Goal: Task Accomplishment & Management: Use online tool/utility

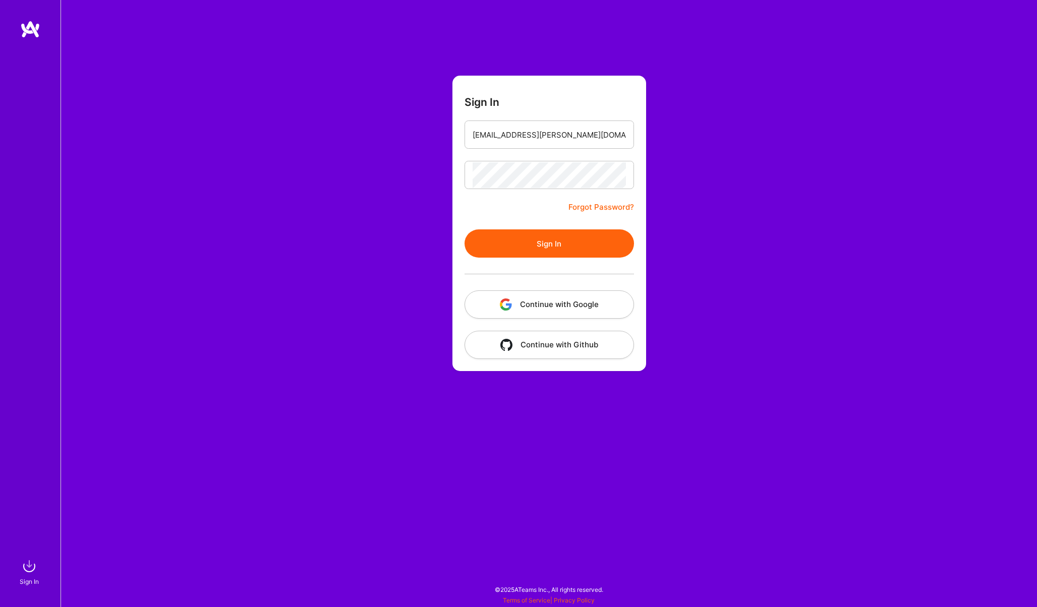
click at [514, 239] on button "Sign In" at bounding box center [549, 244] width 169 height 28
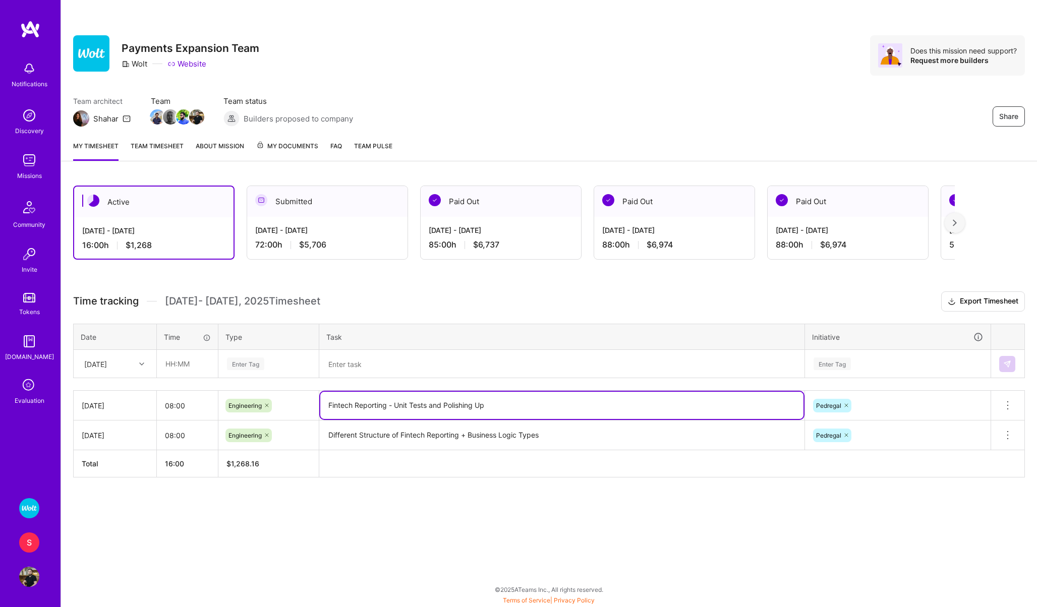
click at [402, 407] on textarea "Fintech Reporting - Unit Tests and Polishing Up" at bounding box center [561, 405] width 483 height 27
click at [103, 360] on div "Thu, Sep 4" at bounding box center [95, 364] width 23 height 11
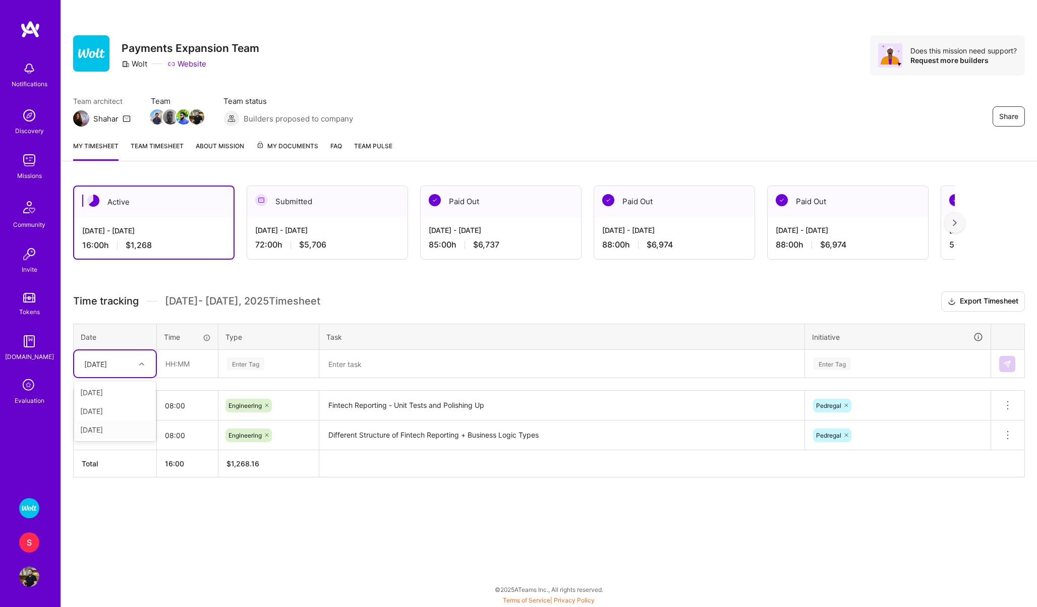
click at [102, 433] on div "Wed, Sep 3" at bounding box center [115, 430] width 82 height 19
click at [169, 370] on input "text" at bounding box center [187, 364] width 60 height 27
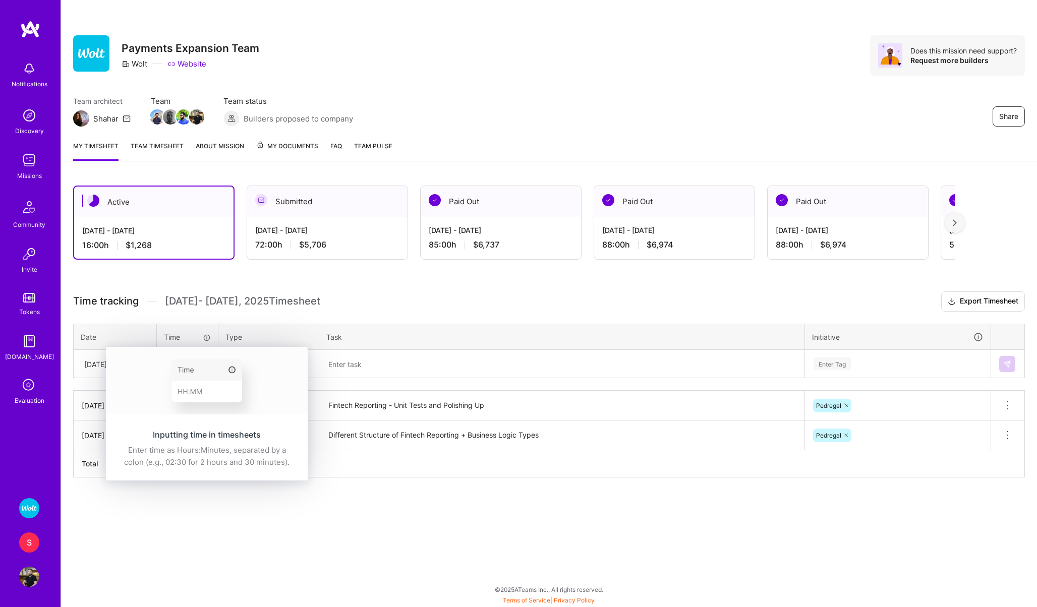
type input "08:00"
click at [240, 350] on div "Inputting time in timesheets Enter time as Hours:Minutes, separated by a colon …" at bounding box center [207, 414] width 202 height 134
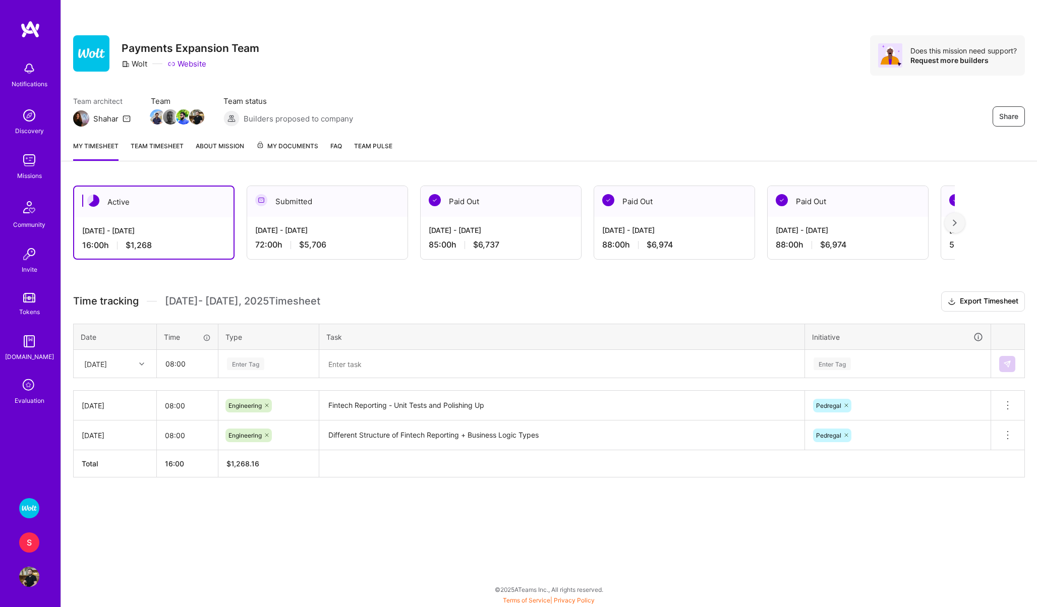
click at [283, 306] on span "Sep 1 - Sep 15 , 2025 Timesheet" at bounding box center [242, 301] width 155 height 13
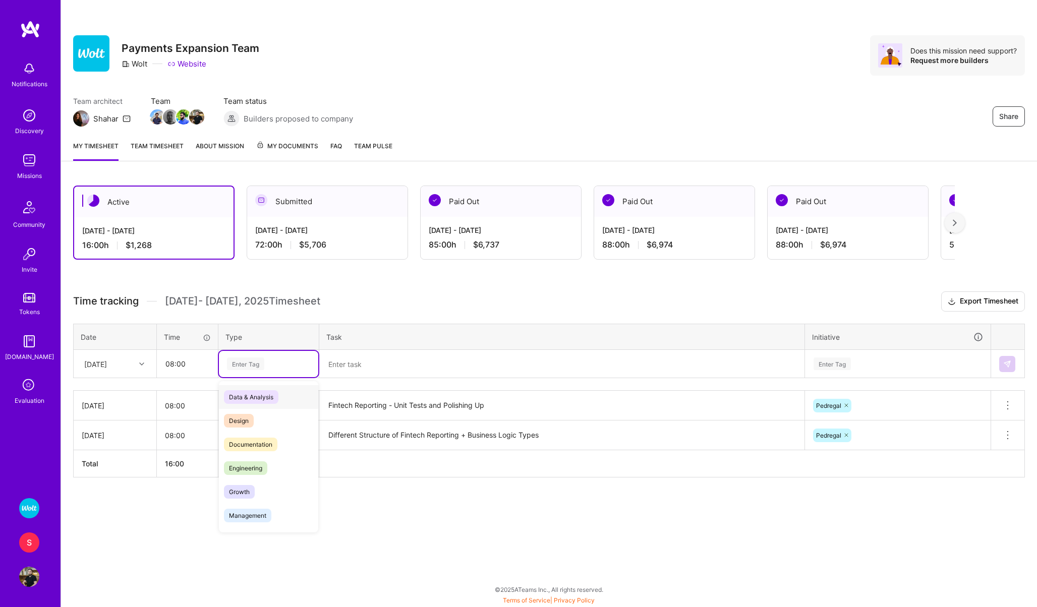
click at [254, 361] on div "Enter Tag" at bounding box center [245, 364] width 37 height 16
click at [243, 468] on span "Engineering" at bounding box center [245, 469] width 43 height 14
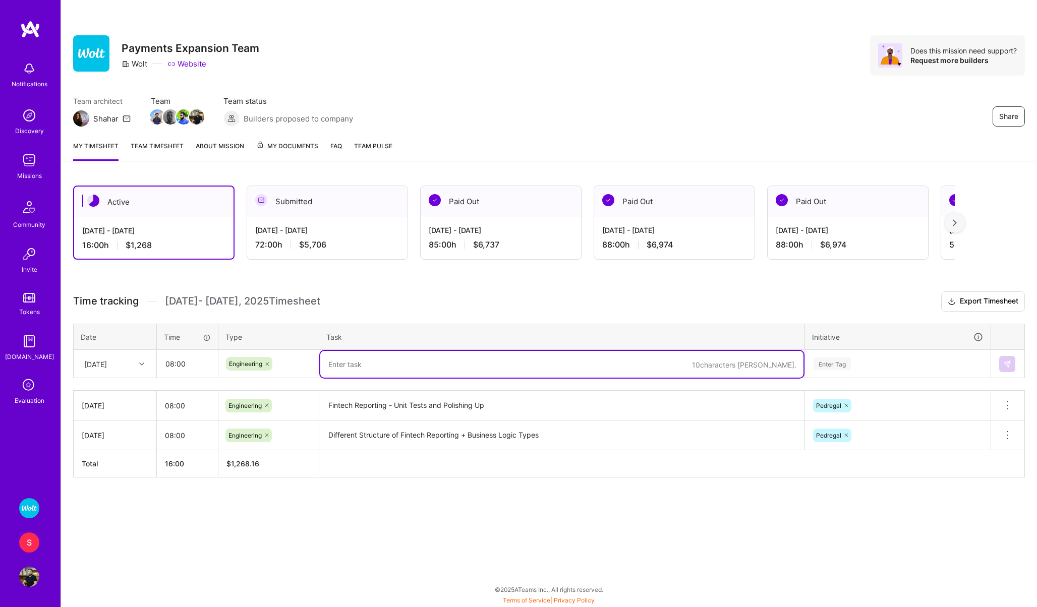
click at [365, 363] on textarea at bounding box center [561, 364] width 483 height 27
paste textarea "Fintech Reporting - Unit Tests and Polishing Up"
drag, startPoint x: 495, startPoint y: 360, endPoint x: 414, endPoint y: 359, distance: 80.7
click at [414, 359] on textarea "Fintech Reporting - Unit Tests and Polishing Up" at bounding box center [561, 364] width 483 height 27
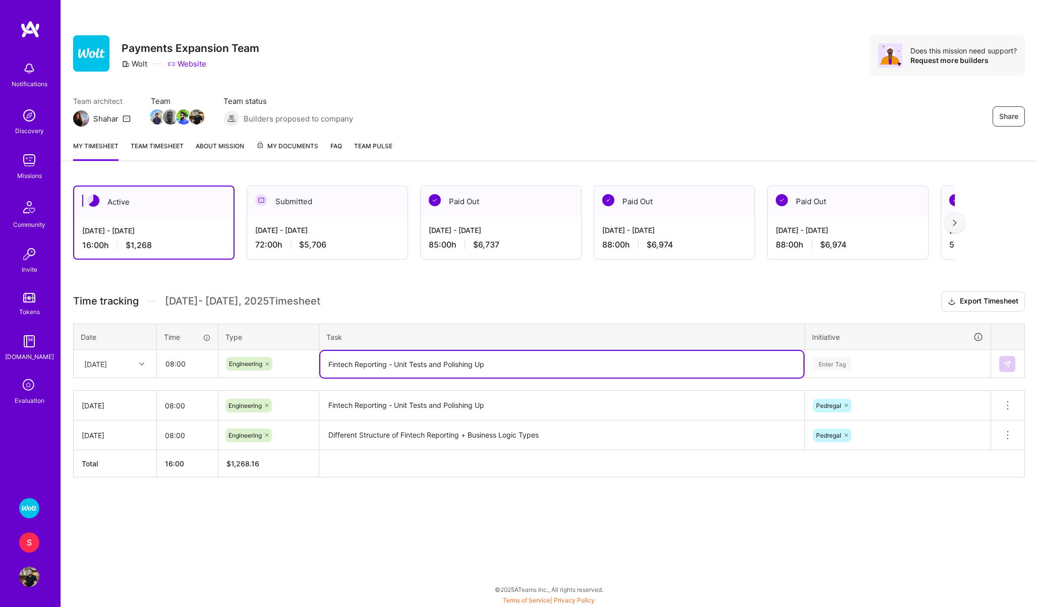
drag, startPoint x: 491, startPoint y: 365, endPoint x: 398, endPoint y: 366, distance: 93.3
click at [398, 366] on textarea "Fintech Reporting - Unit Tests and Polishing Up" at bounding box center [561, 364] width 483 height 27
type textarea "Fintech Reporting - Review Fixes"
click at [830, 363] on div "Enter Tag" at bounding box center [832, 364] width 37 height 16
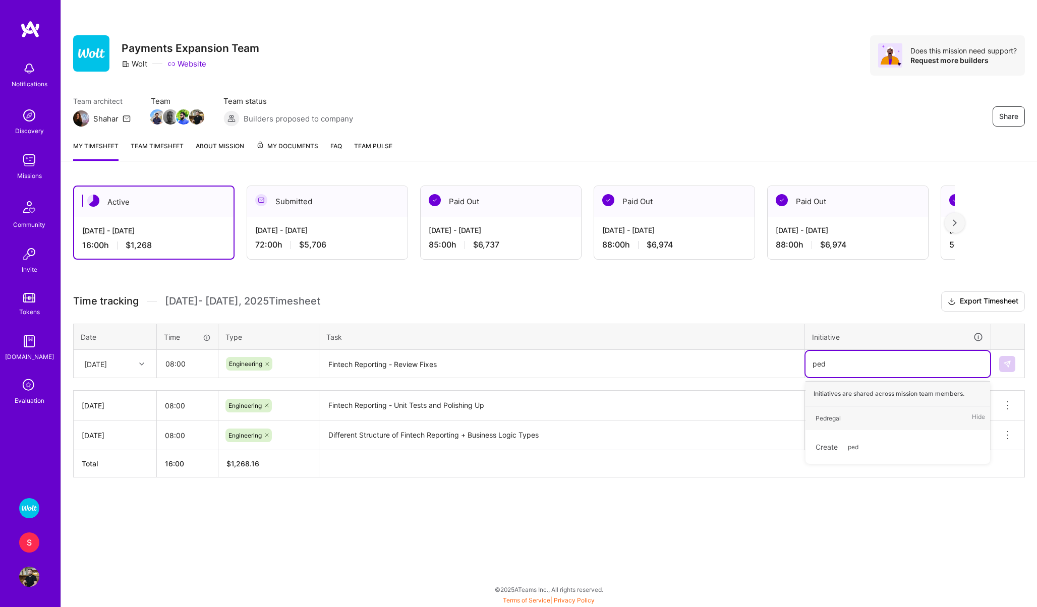
type input "pedre"
click at [819, 418] on div "Pedregal" at bounding box center [828, 418] width 25 height 11
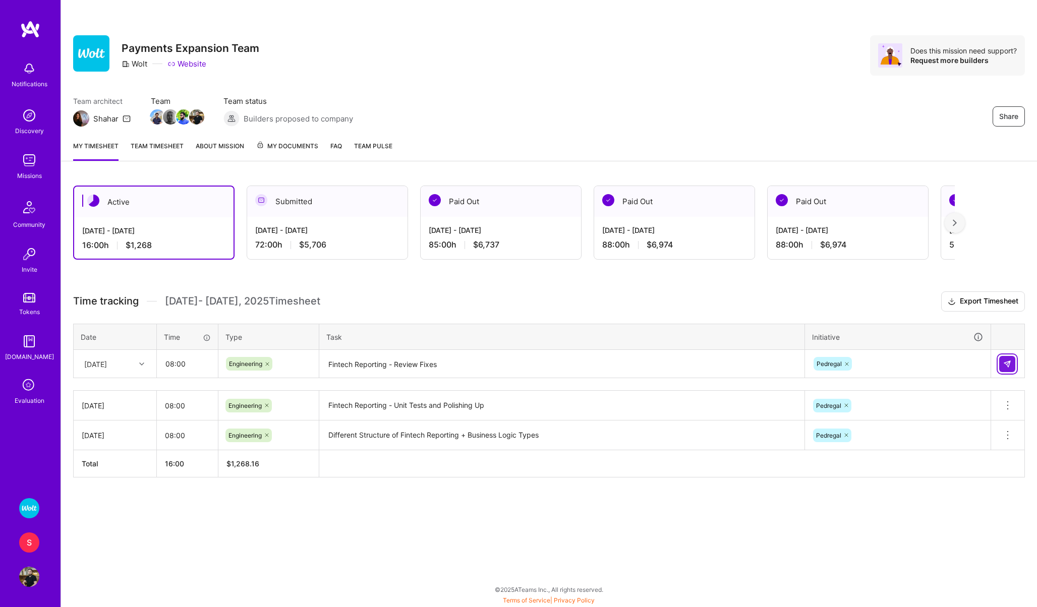
click at [1011, 366] on img at bounding box center [1007, 364] width 8 height 8
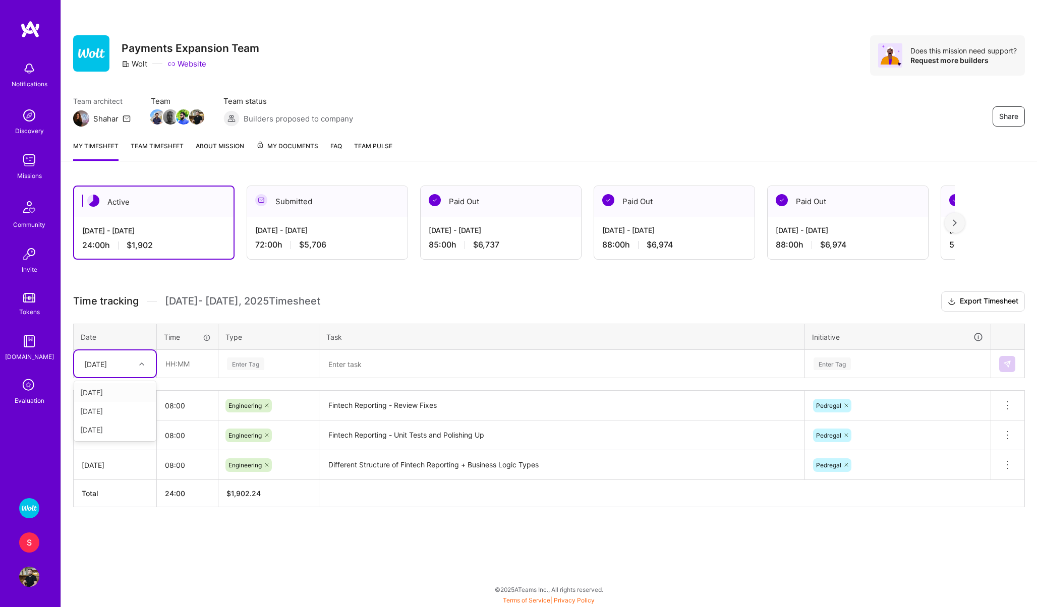
click at [101, 364] on div "Wed, Sep 3" at bounding box center [95, 364] width 23 height 11
click at [112, 430] on div "Thu, Sep 4" at bounding box center [115, 430] width 82 height 19
click at [171, 362] on input "text" at bounding box center [187, 364] width 60 height 27
type input "08:00"
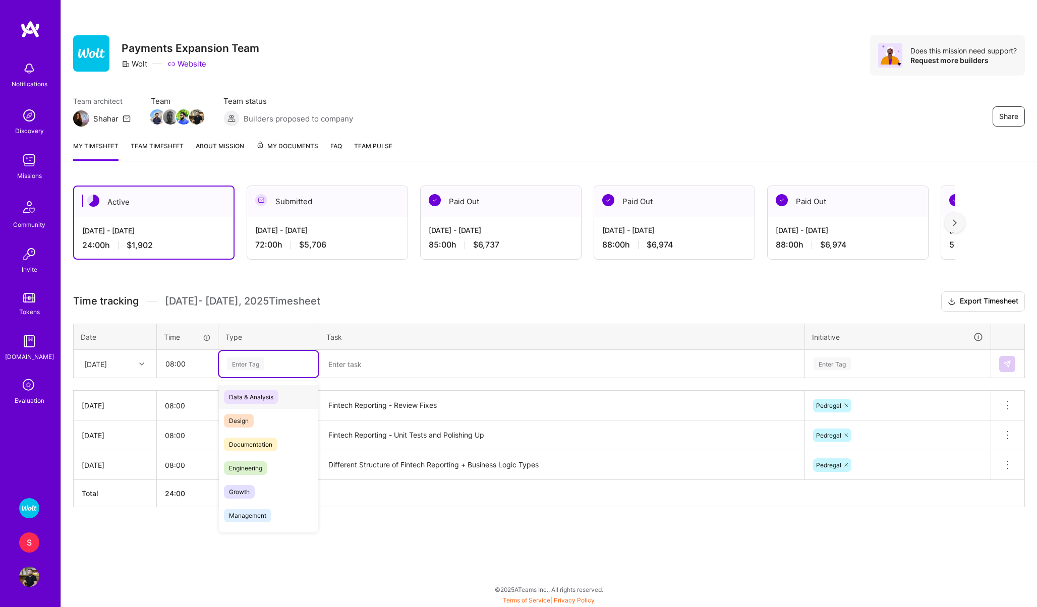
click at [260, 366] on div "Enter Tag" at bounding box center [245, 364] width 37 height 16
click at [264, 464] on span "Engineering" at bounding box center [245, 469] width 43 height 14
click at [363, 368] on textarea at bounding box center [561, 364] width 483 height 27
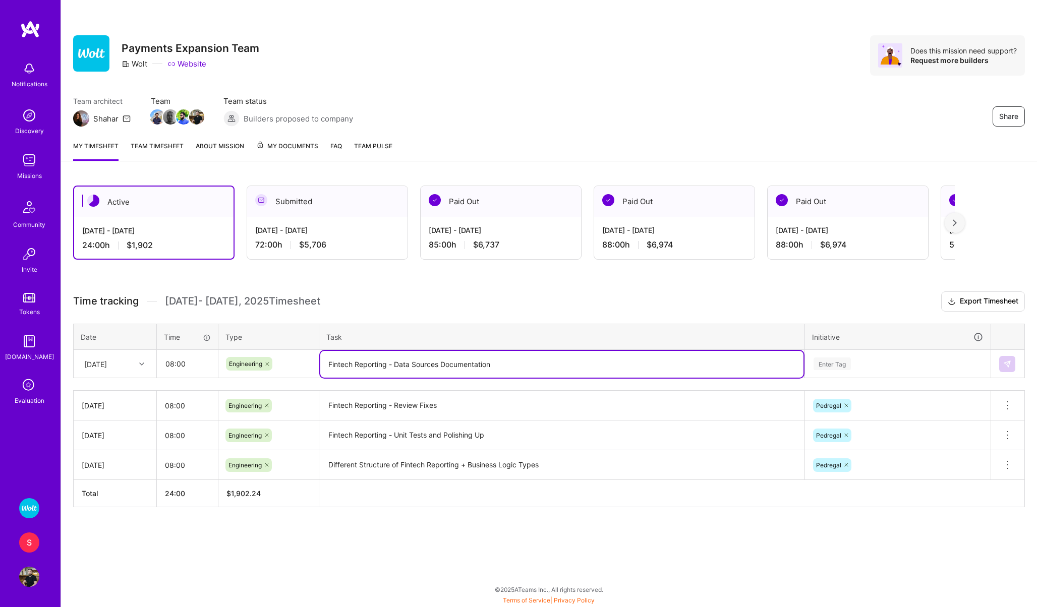
type textarea "Fintech Reporting - Data Sources Documentation"
click at [833, 368] on div "Enter Tag" at bounding box center [832, 364] width 37 height 16
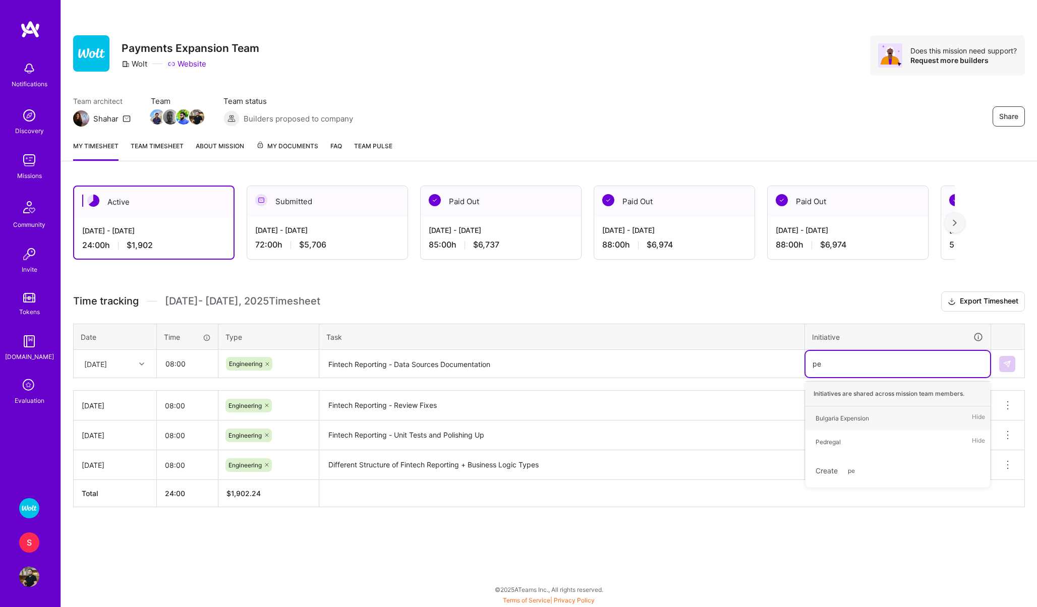
type input "ped"
click at [832, 418] on div "Pedregal" at bounding box center [828, 418] width 25 height 11
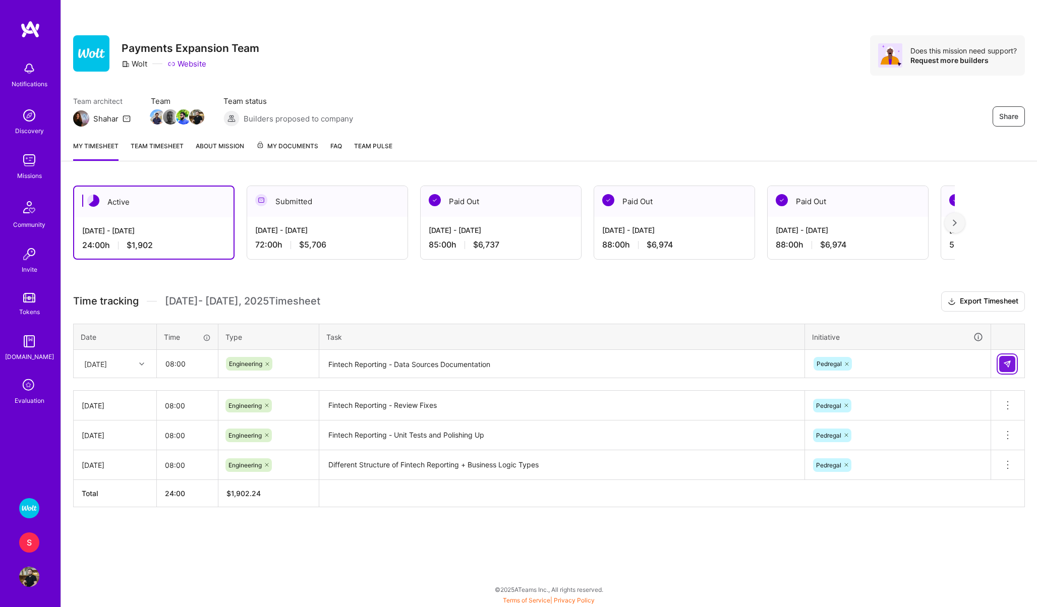
click at [1013, 368] on button at bounding box center [1007, 364] width 16 height 16
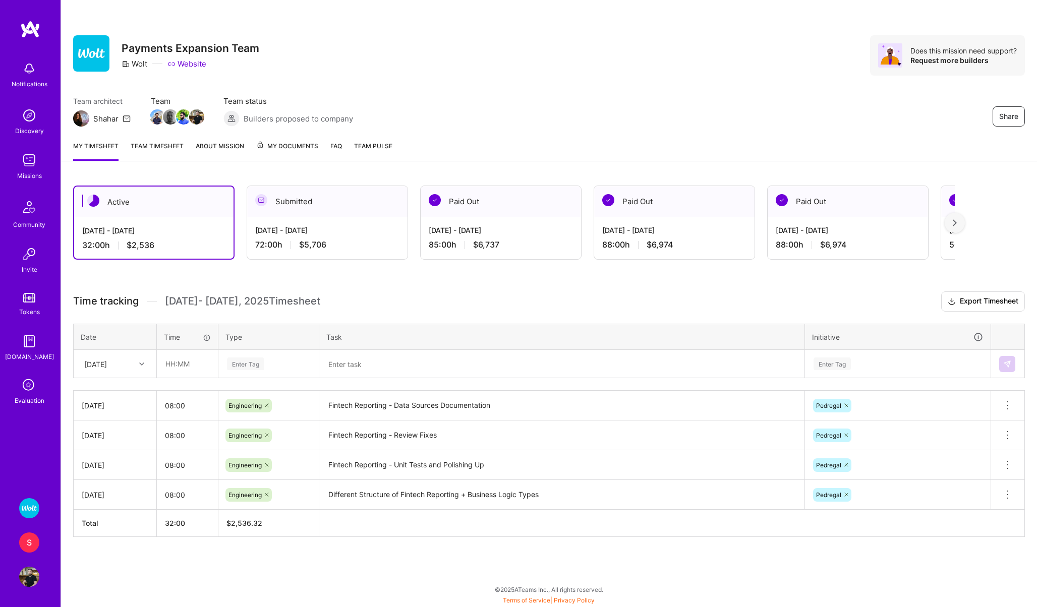
click at [28, 545] on div "S" at bounding box center [29, 543] width 20 height 20
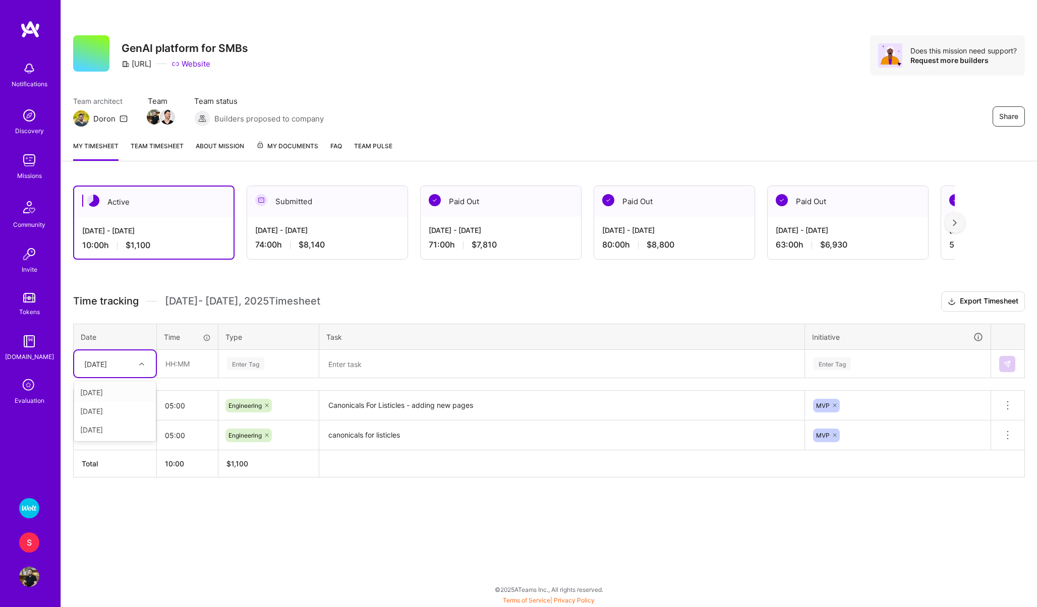
click at [107, 365] on div "Thu, Sep 4" at bounding box center [95, 364] width 23 height 11
click at [108, 427] on div "Wed, Sep 3" at bounding box center [115, 430] width 82 height 19
click at [169, 363] on input "text" at bounding box center [187, 364] width 60 height 27
type input "05:00"
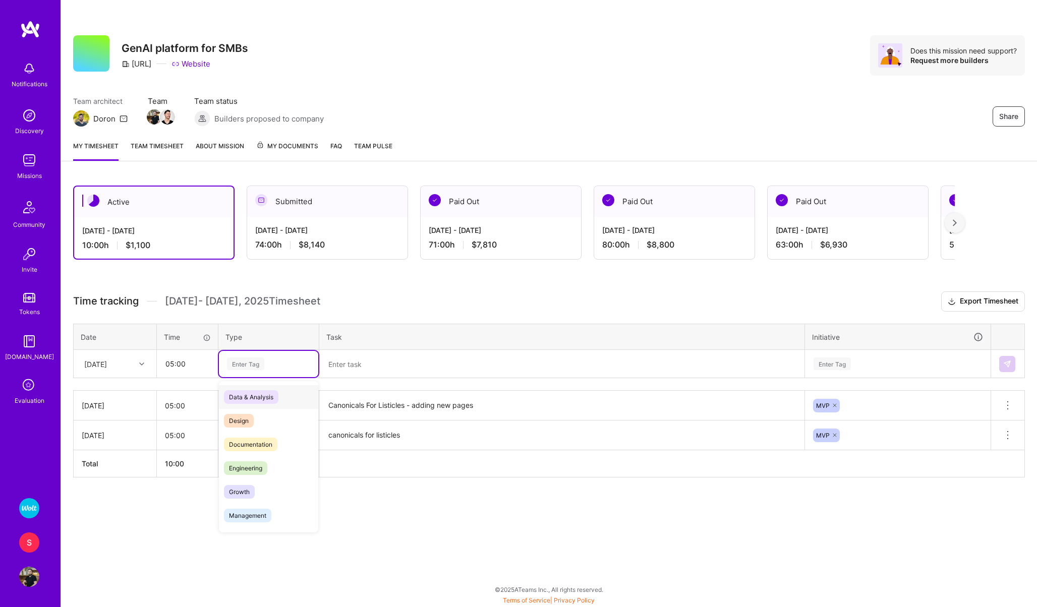
click at [228, 361] on div "Enter Tag" at bounding box center [245, 364] width 37 height 16
click at [238, 459] on div "Engineering" at bounding box center [268, 469] width 99 height 24
click at [351, 367] on textarea at bounding box center [561, 364] width 483 height 26
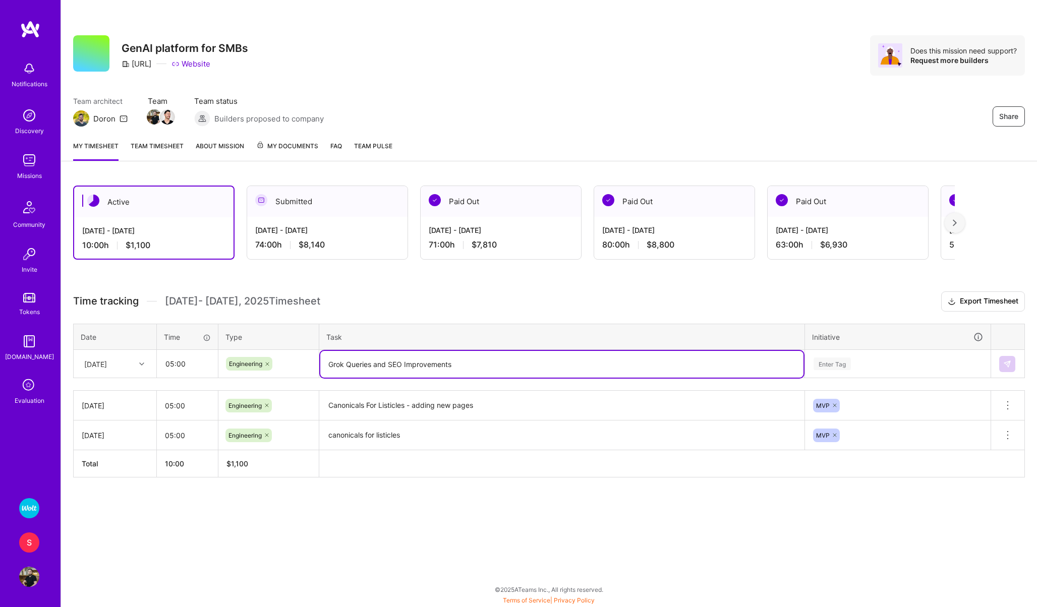
type textarea "Grok Queries and SEO Improvements"
click at [836, 357] on div "Enter Tag" at bounding box center [832, 364] width 37 height 16
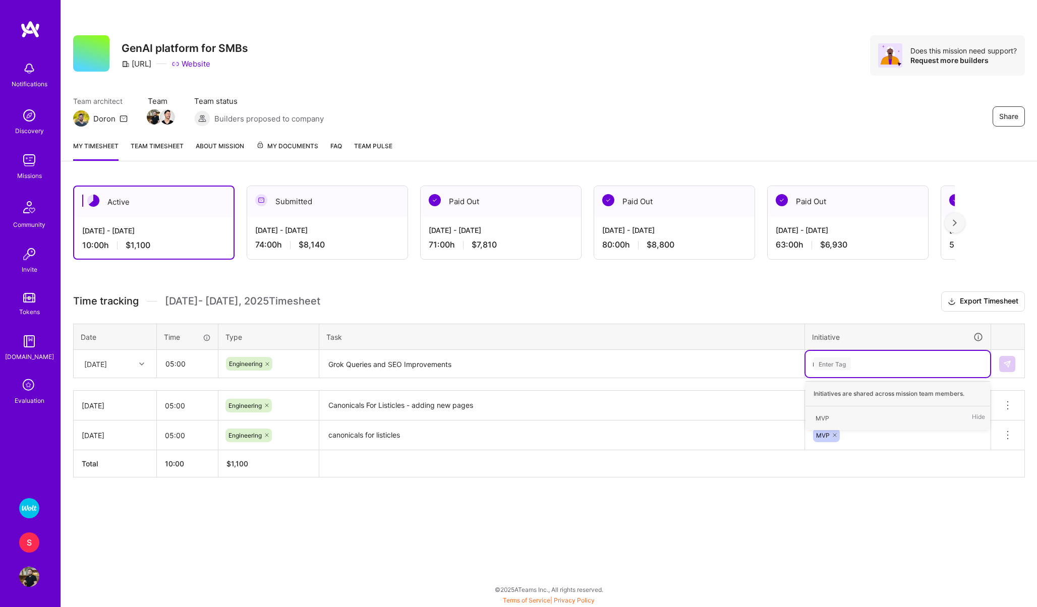
type input "mv"
click at [825, 416] on div "MVP" at bounding box center [823, 418] width 14 height 11
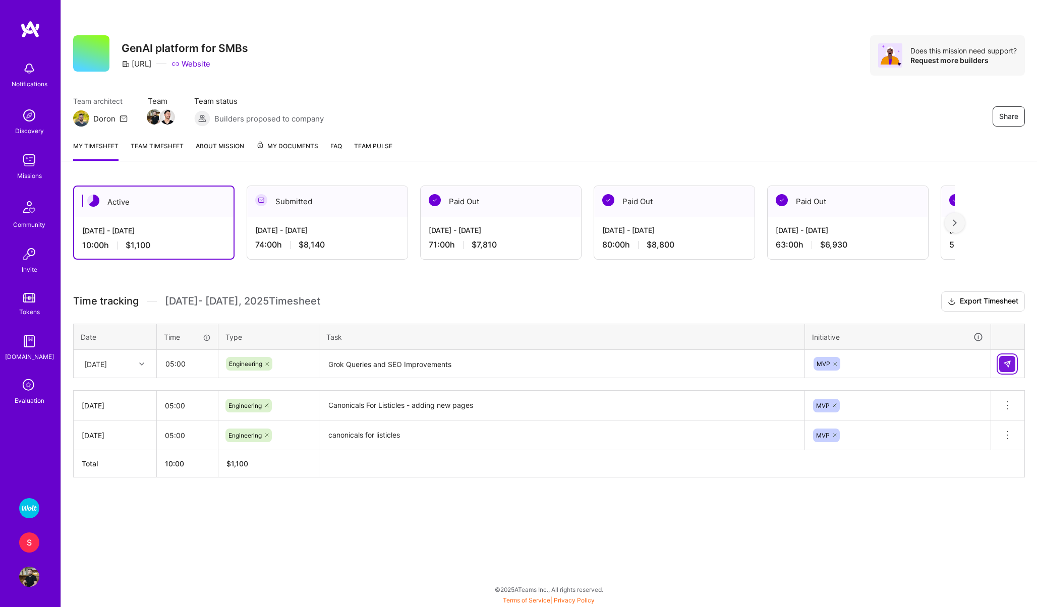
click at [1003, 362] on img at bounding box center [1007, 364] width 8 height 8
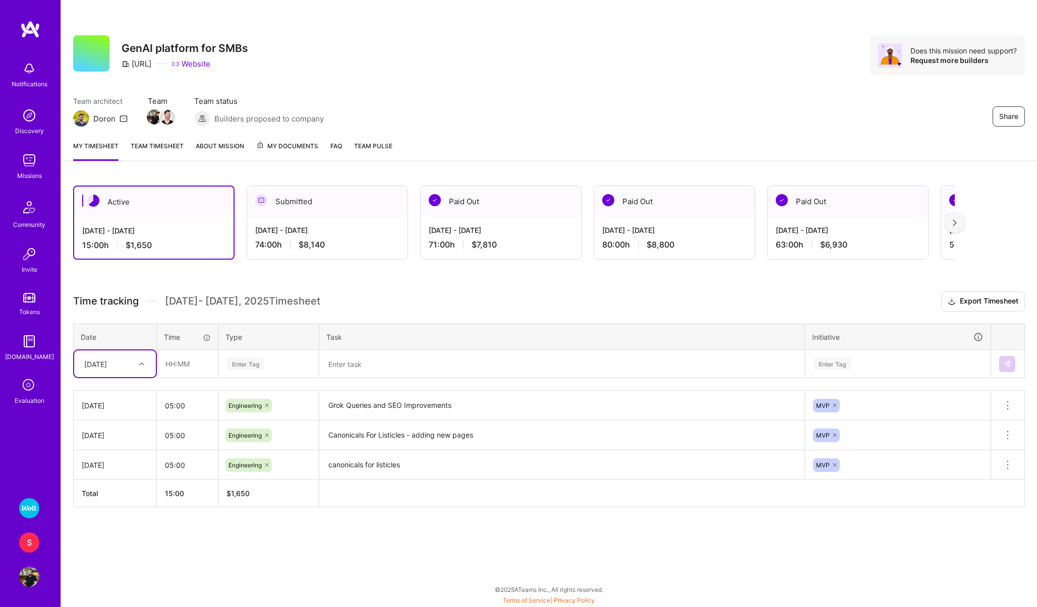
click at [957, 223] on div at bounding box center [955, 223] width 20 height 20
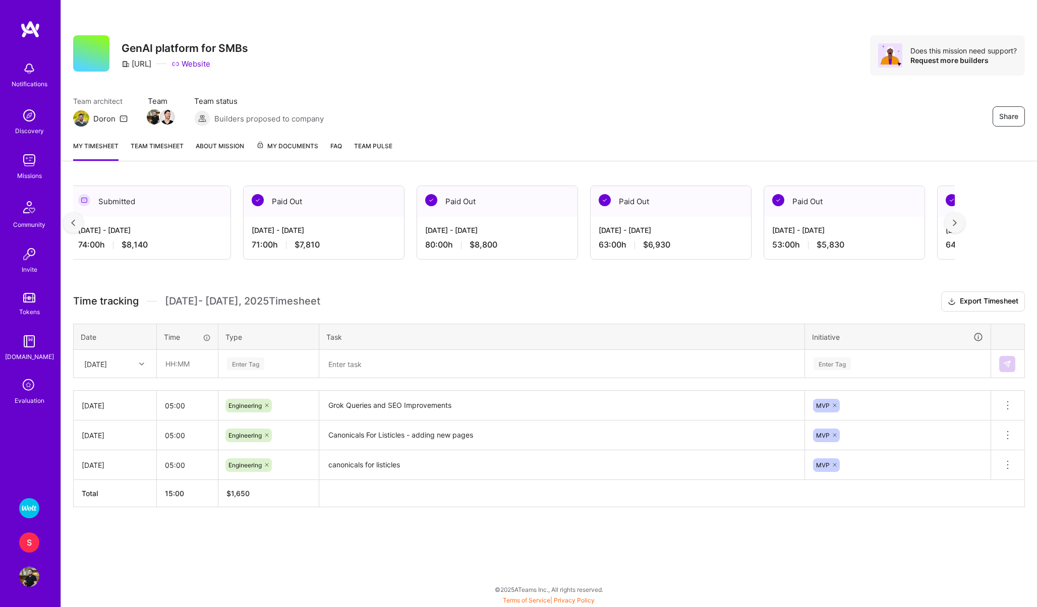
click at [957, 223] on div at bounding box center [955, 223] width 20 height 20
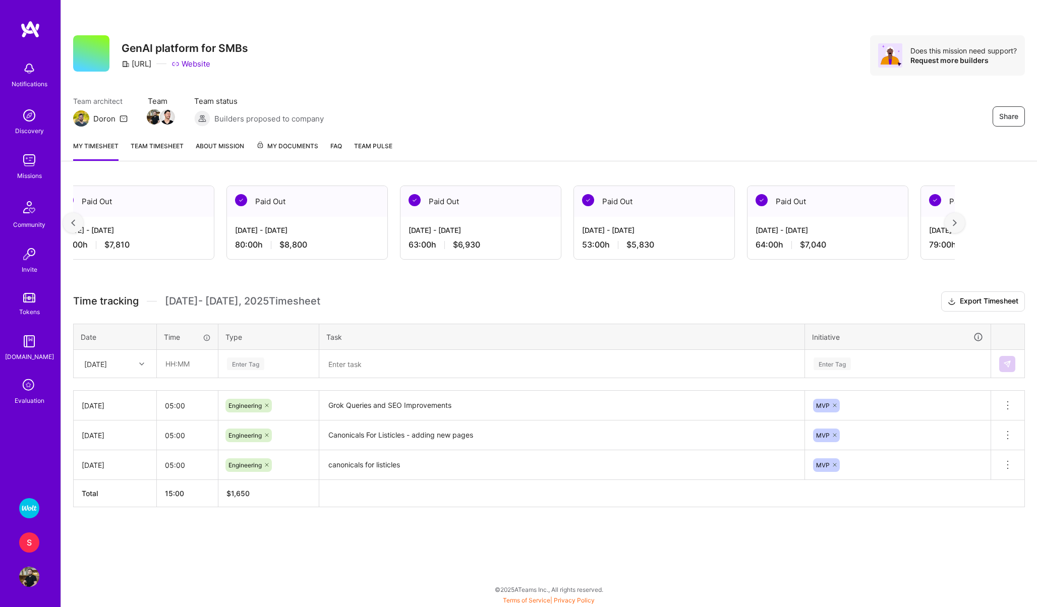
click at [957, 223] on div at bounding box center [955, 223] width 20 height 20
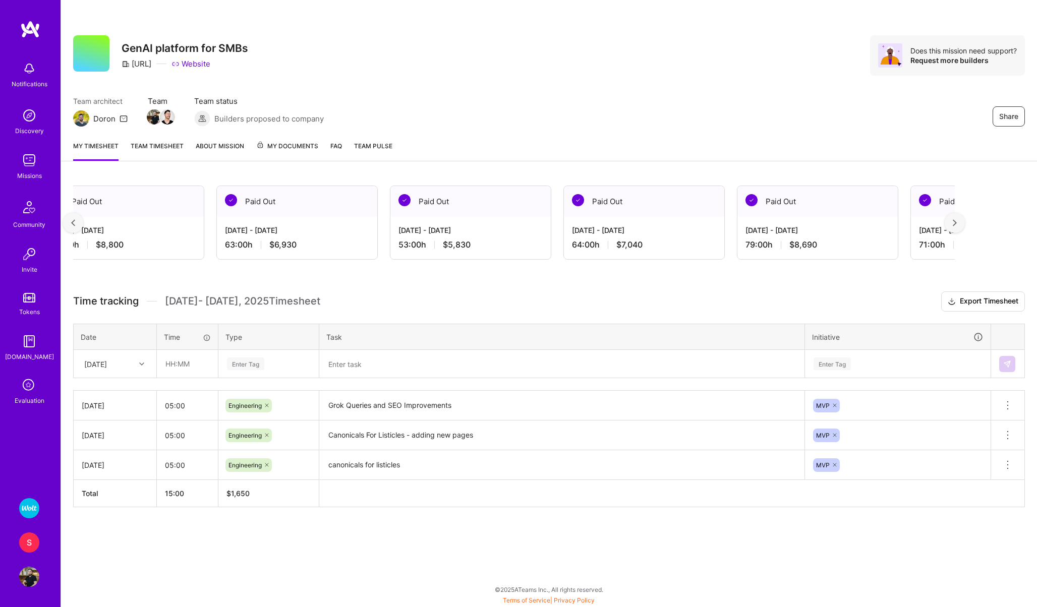
click at [957, 223] on div at bounding box center [955, 223] width 20 height 20
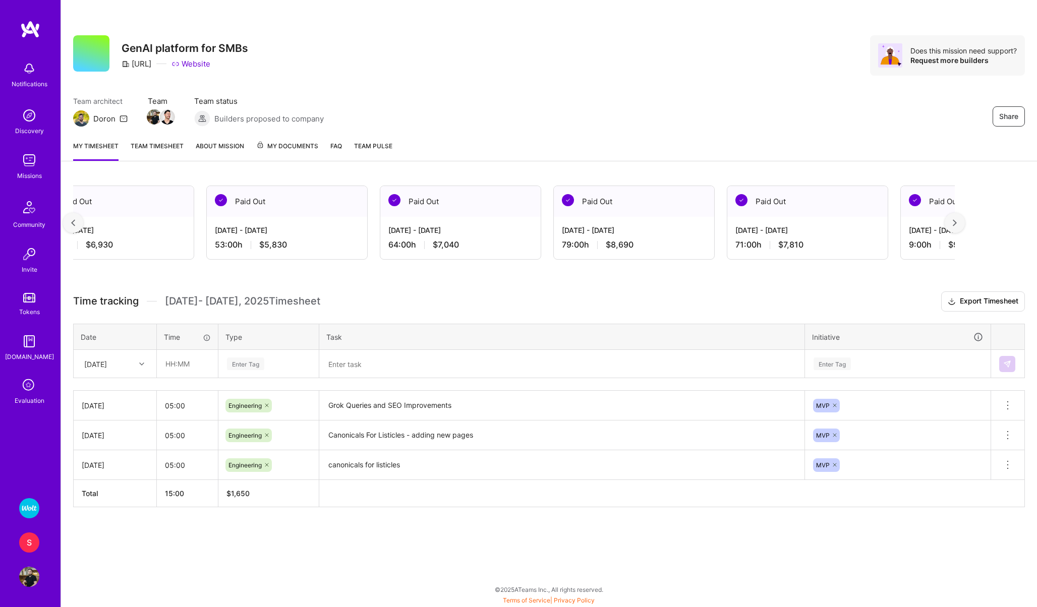
click at [957, 223] on div at bounding box center [955, 223] width 20 height 20
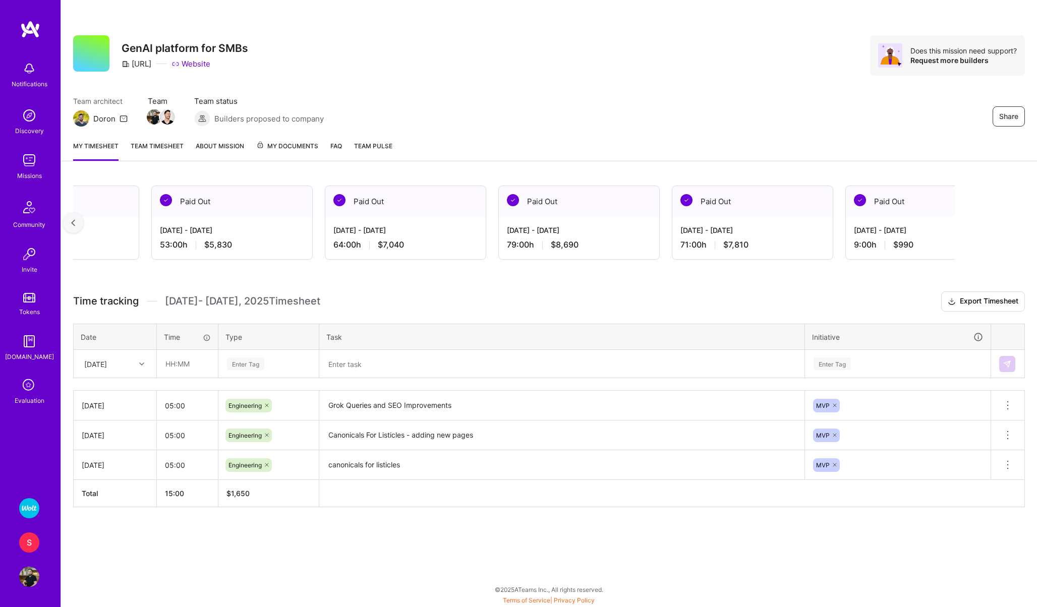
scroll to position [0, 841]
